Goal: Check status: Check status

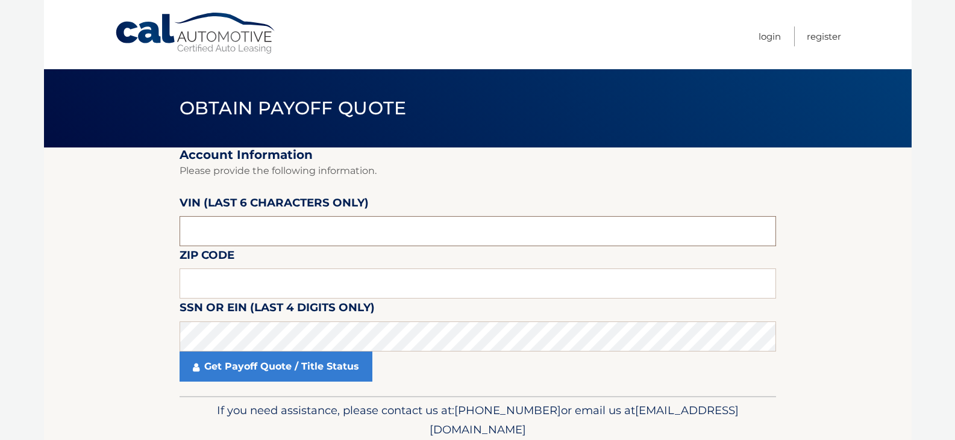
click at [211, 238] on input "text" at bounding box center [478, 231] width 596 height 30
click at [276, 239] on input "text" at bounding box center [478, 231] width 596 height 30
type input "489205"
click at [228, 277] on input "text" at bounding box center [478, 284] width 596 height 30
click at [252, 284] on input "text" at bounding box center [478, 284] width 596 height 30
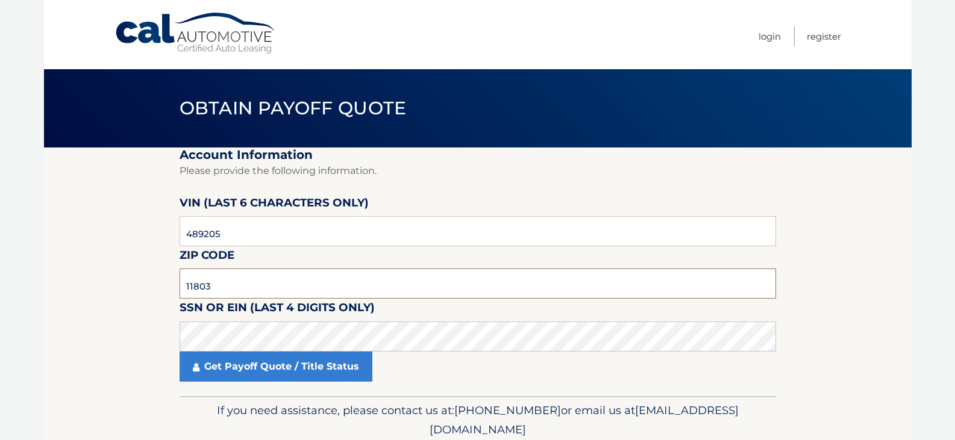
type input "11803"
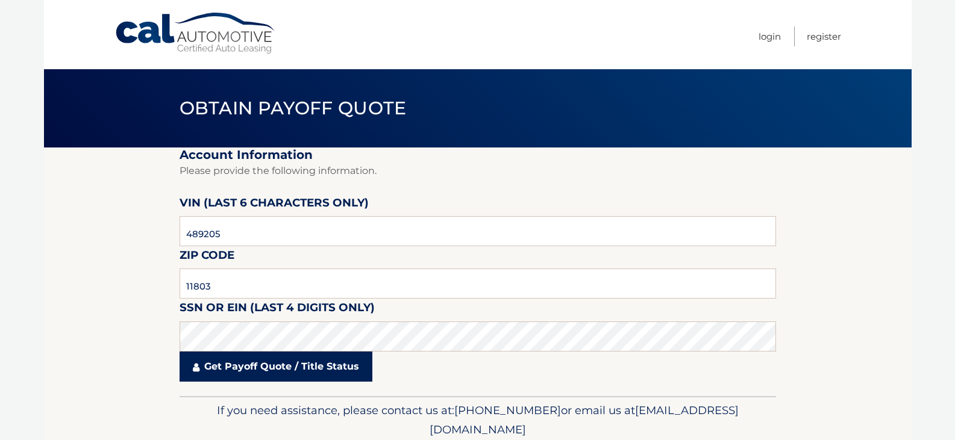
click at [252, 369] on link "Get Payoff Quote / Title Status" at bounding box center [276, 367] width 193 height 30
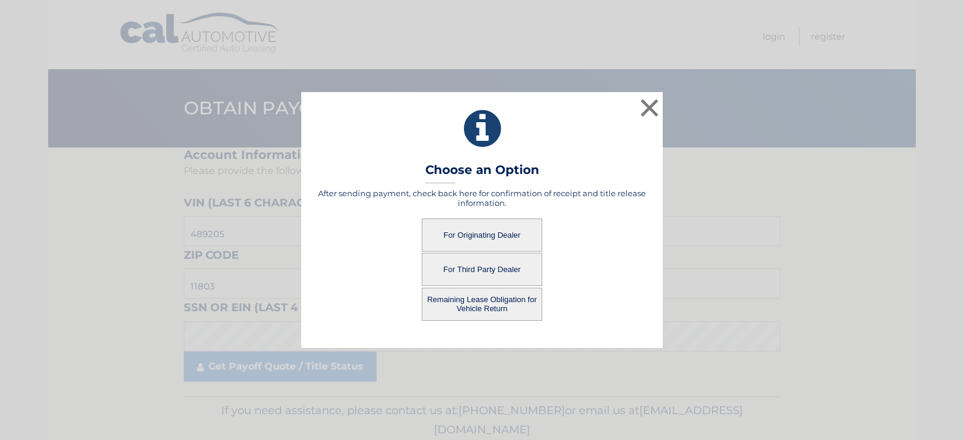
click at [466, 230] on button "For Originating Dealer" at bounding box center [482, 235] width 120 height 33
click at [477, 230] on button "For Originating Dealer" at bounding box center [482, 235] width 120 height 33
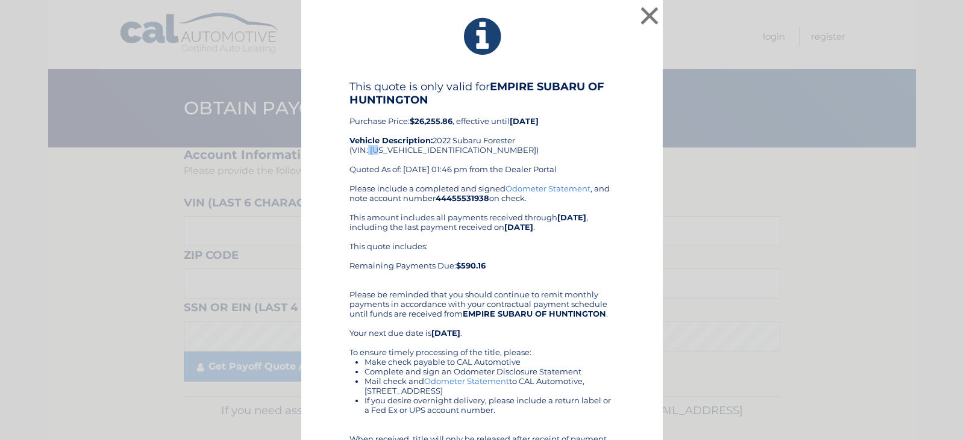
drag, startPoint x: 363, startPoint y: 149, endPoint x: 374, endPoint y: 151, distance: 11.6
click at [374, 151] on div "This quote is only valid for EMPIRE SUBARU OF HUNTINGTON Purchase Price: $26,25…" at bounding box center [481, 132] width 265 height 104
click at [378, 164] on div "This quote is only valid for EMPIRE SUBARU OF HUNTINGTON Purchase Price: $26,25…" at bounding box center [481, 132] width 265 height 104
drag, startPoint x: 366, startPoint y: 152, endPoint x: 448, endPoint y: 152, distance: 82.5
click at [448, 152] on div "This quote is only valid for EMPIRE SUBARU OF HUNTINGTON Purchase Price: $26,25…" at bounding box center [481, 132] width 265 height 104
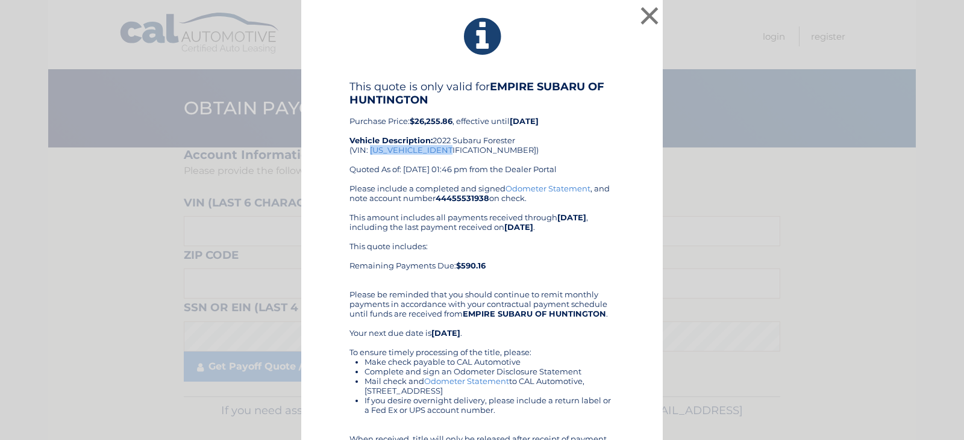
copy div "[US_VEHICLE_IDENTIFICATION_NUMBER]"
